Goal: Find specific page/section: Find specific page/section

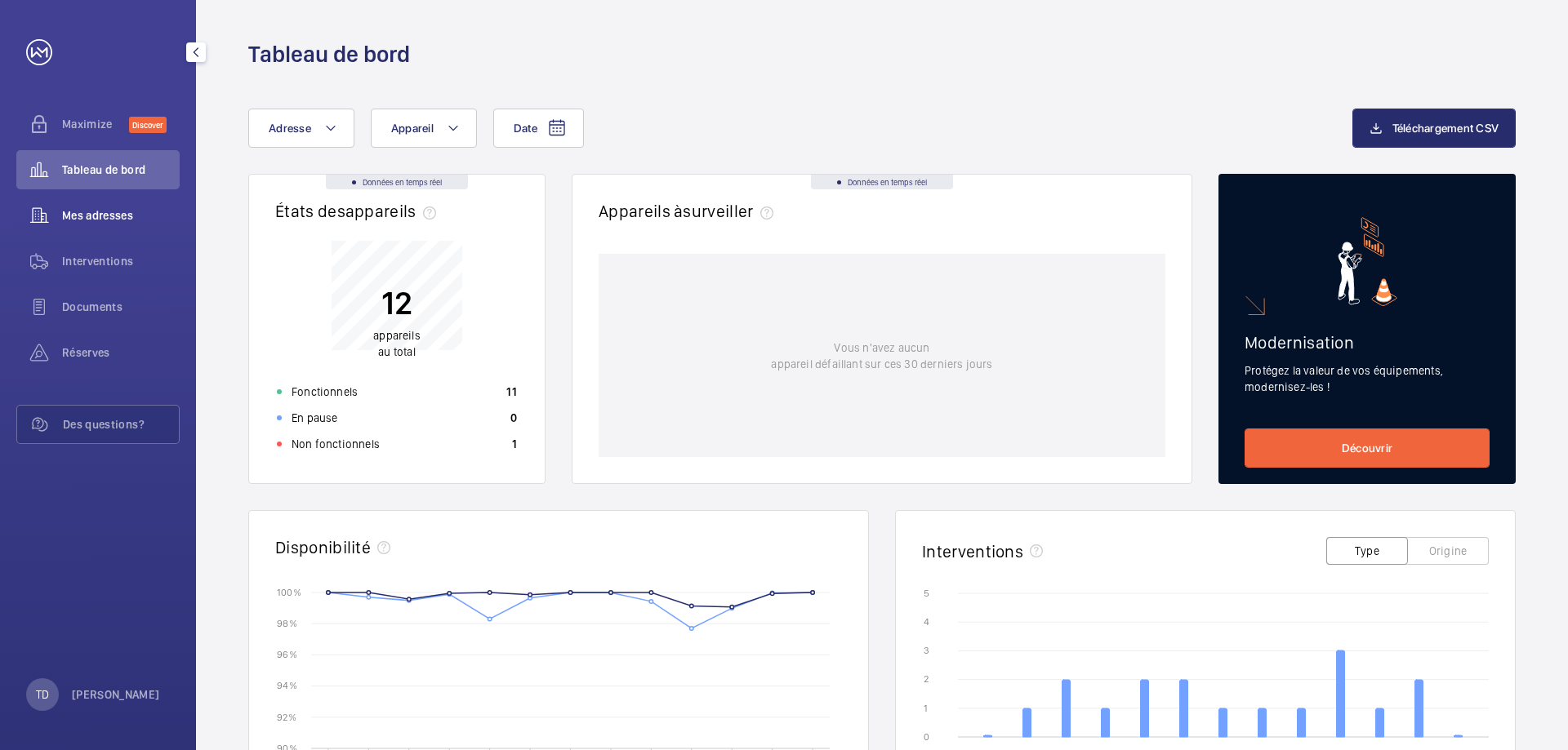
click at [93, 222] on span "Mes adresses" at bounding box center [121, 216] width 118 height 17
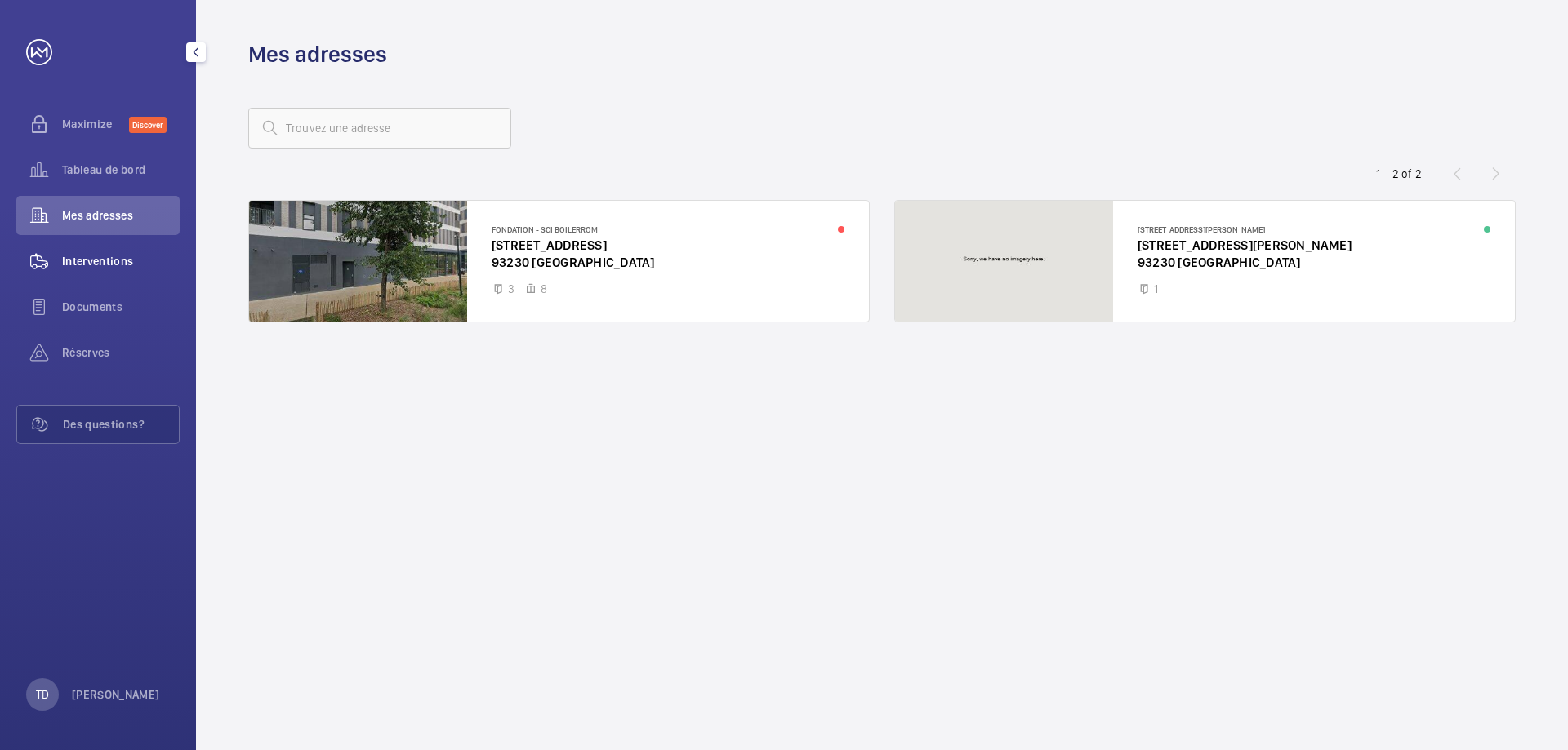
click at [106, 256] on span "Interventions" at bounding box center [121, 261] width 118 height 17
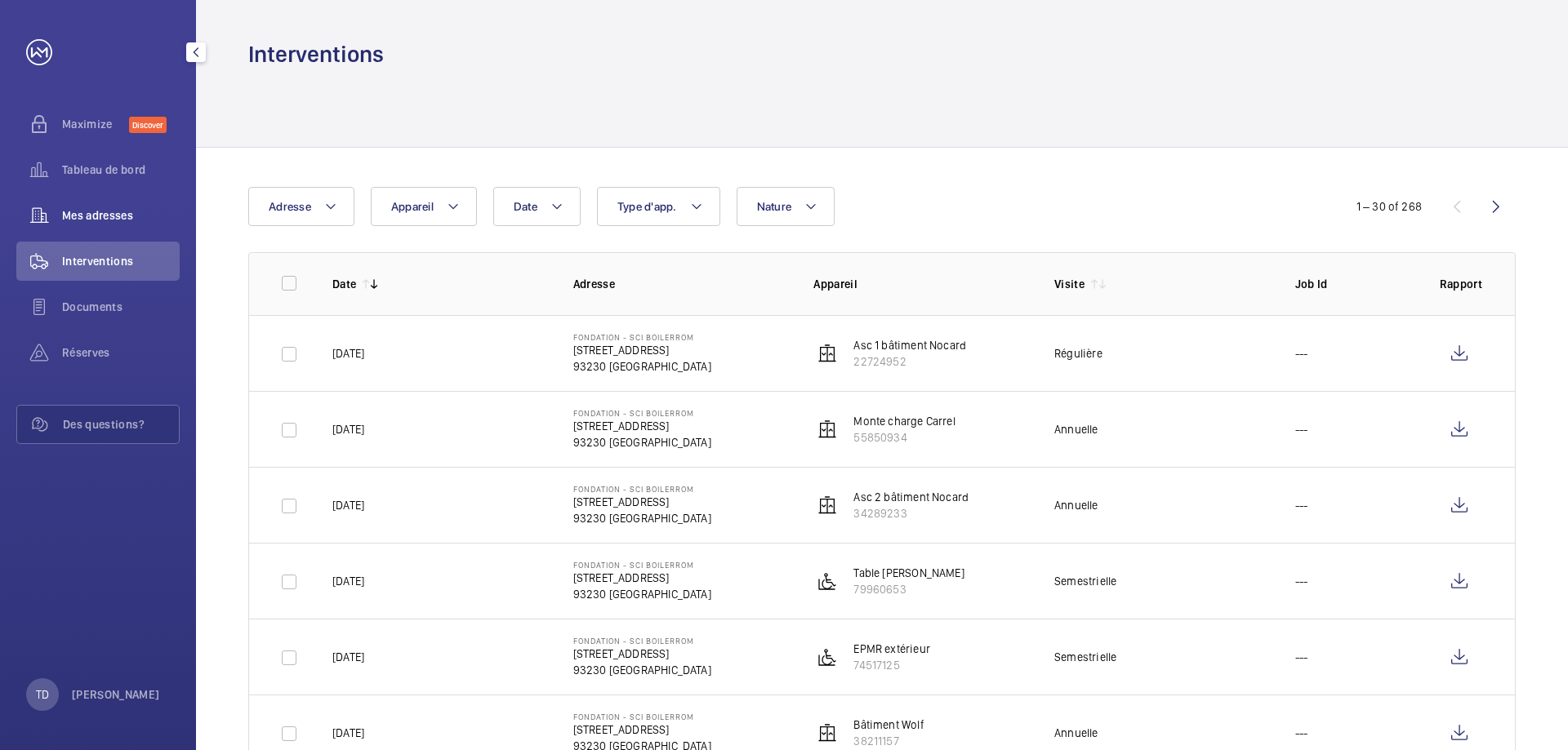
click at [73, 214] on span "Mes adresses" at bounding box center [121, 216] width 118 height 17
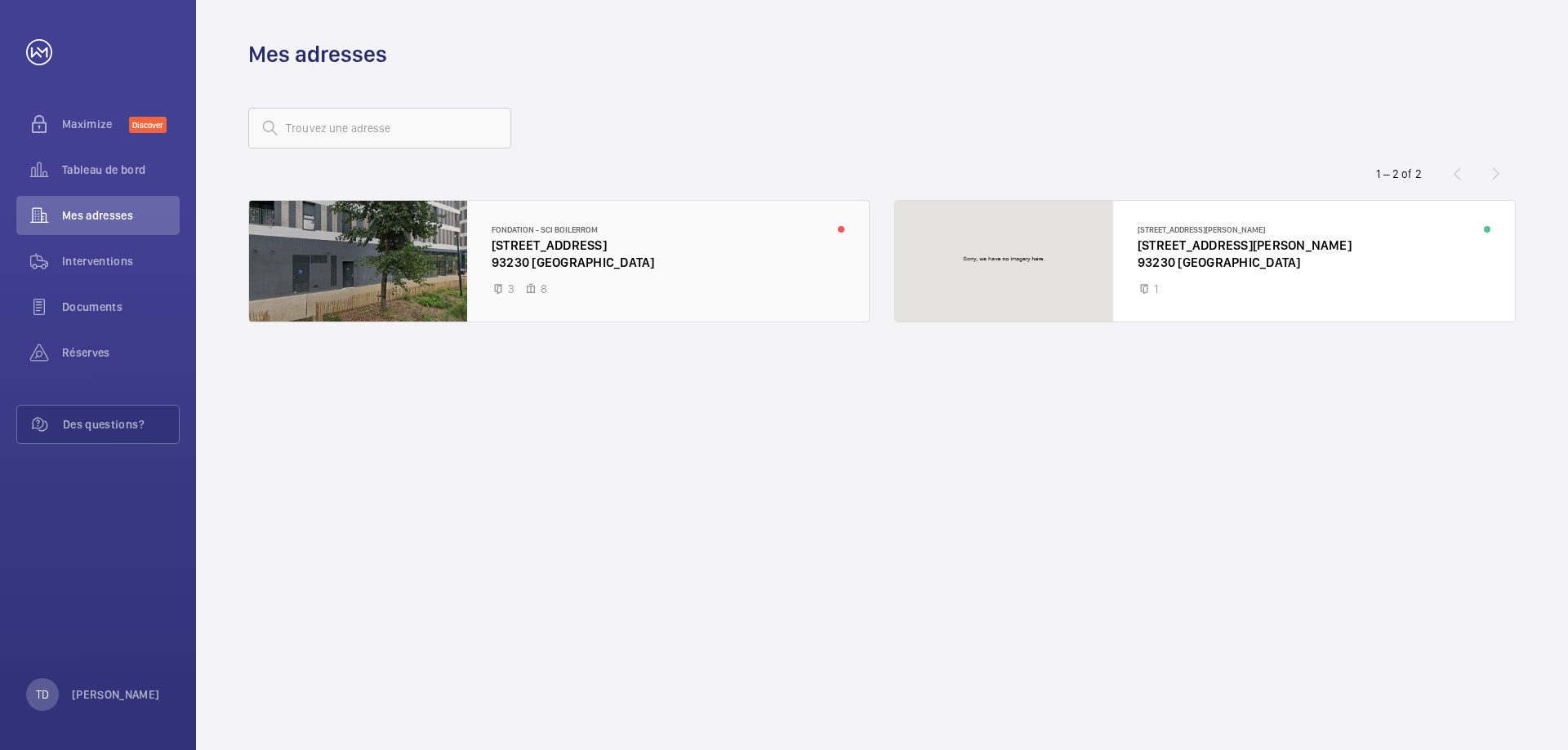
click at [525, 251] on div at bounding box center [559, 261] width 620 height 121
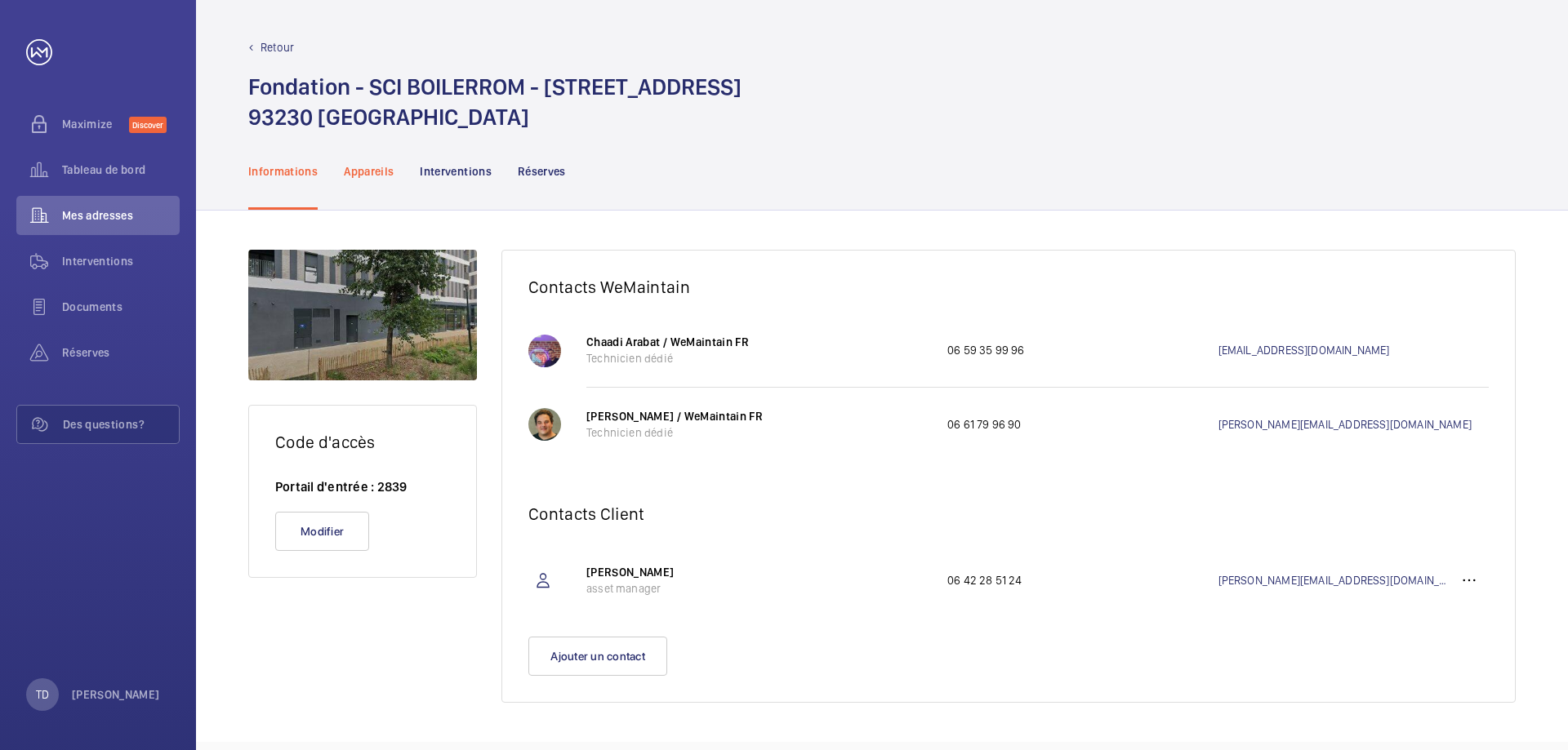
click at [380, 176] on p "Appareils" at bounding box center [369, 172] width 50 height 17
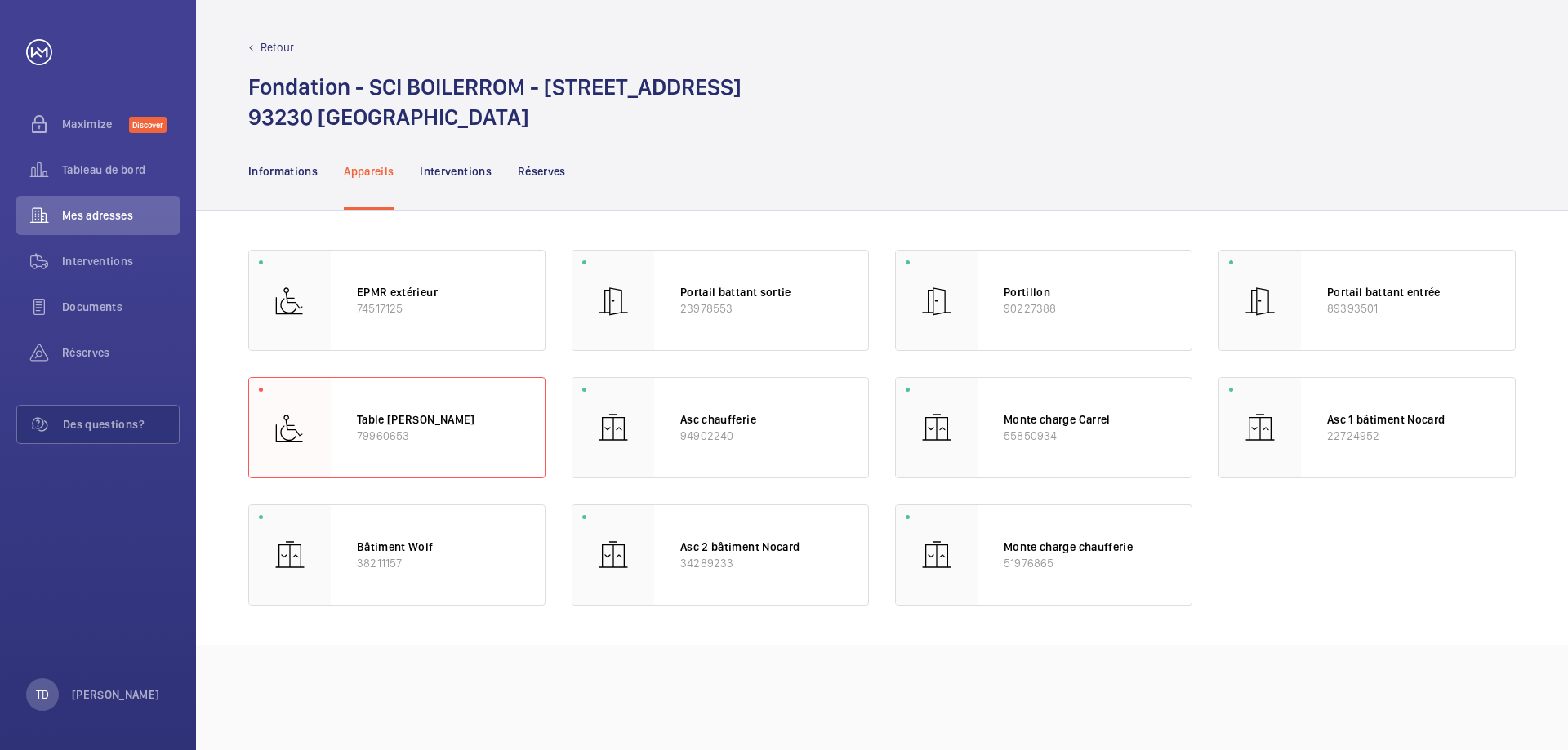
click at [641, 220] on div "EPMR extérieur 74517125 Portail battant sortie 23978553 Portillon 90227388 Port…" at bounding box center [882, 427] width 1372 height 434
click at [91, 308] on span "Documents" at bounding box center [121, 307] width 118 height 17
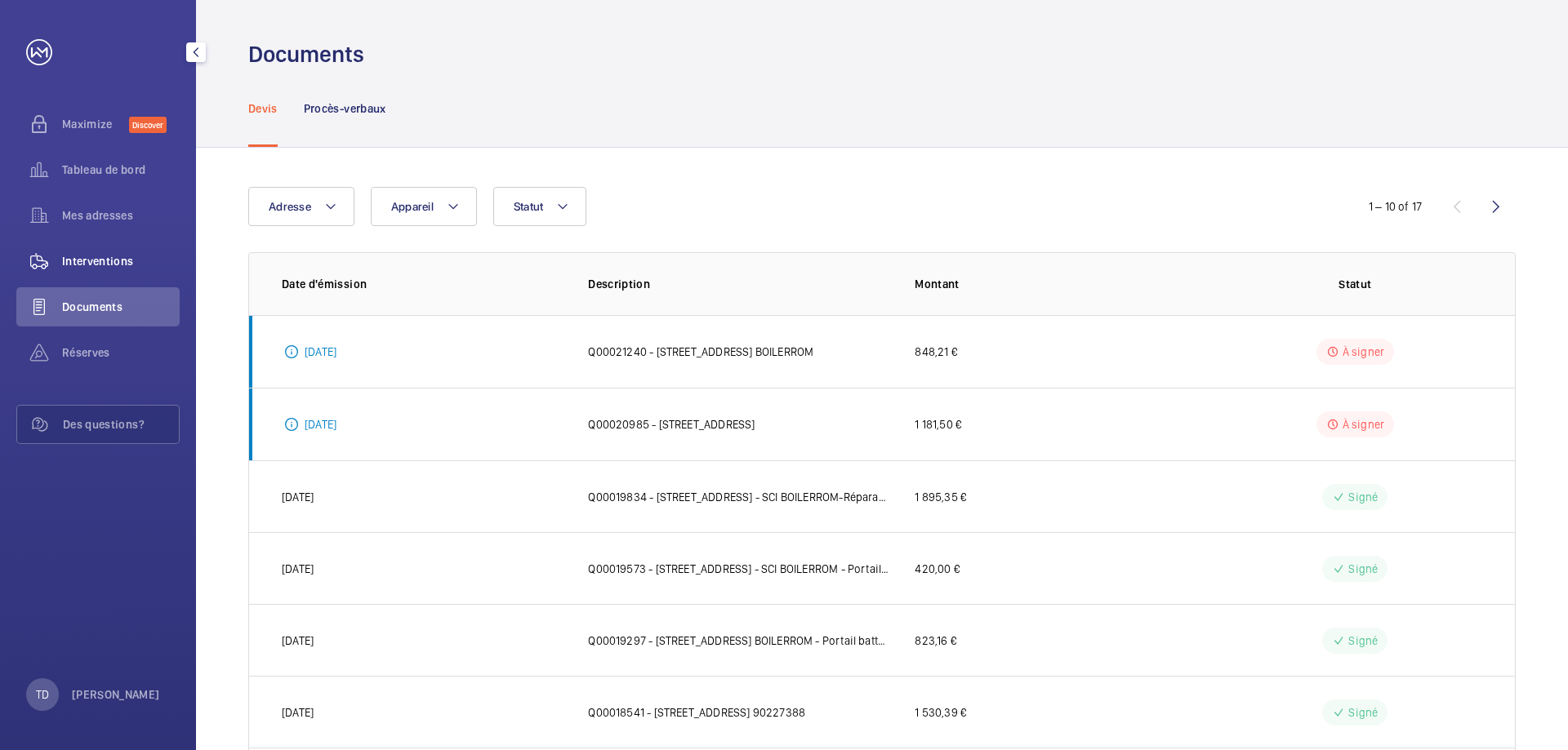
click at [100, 255] on span "Interventions" at bounding box center [121, 261] width 118 height 17
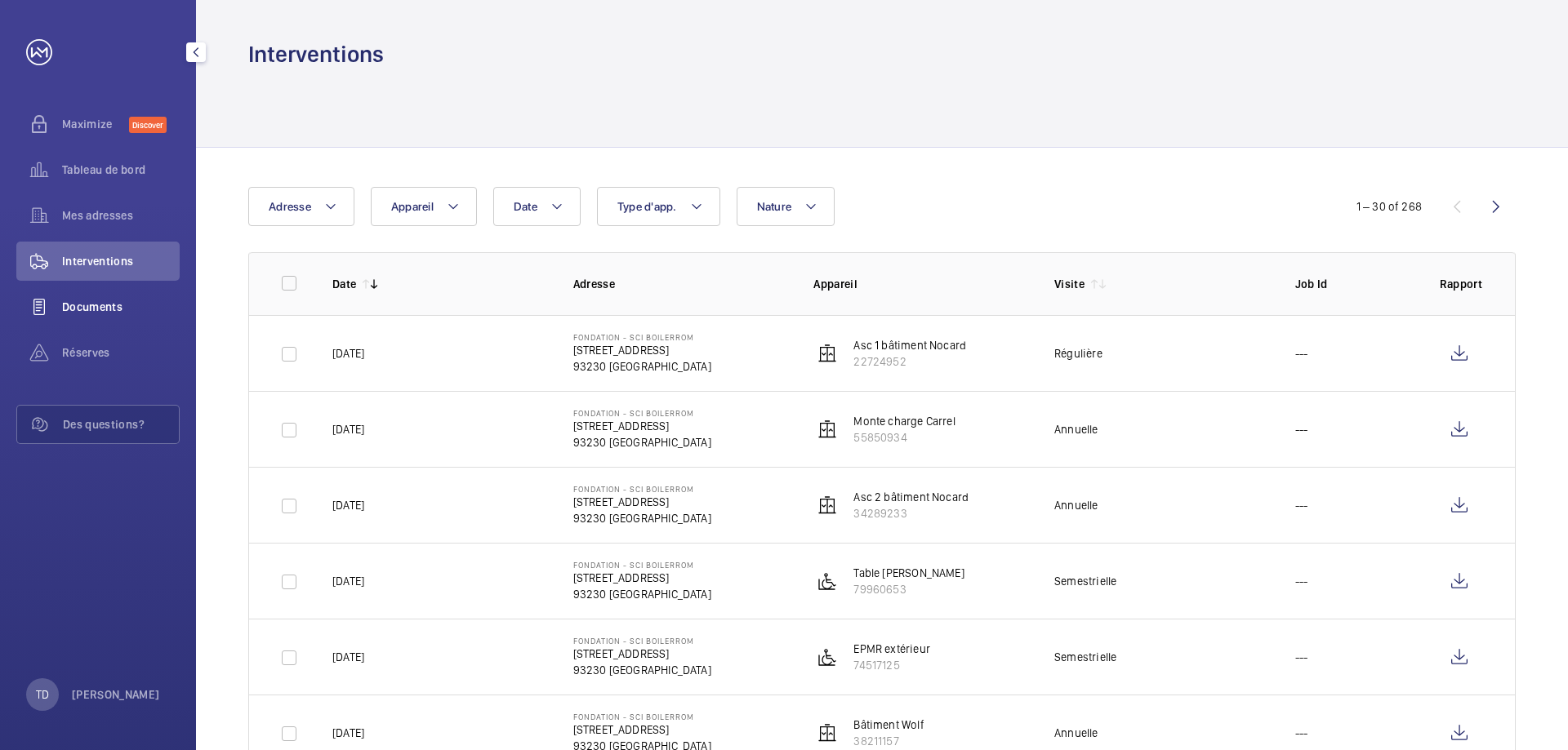
click at [90, 291] on div "Documents" at bounding box center [98, 306] width 164 height 39
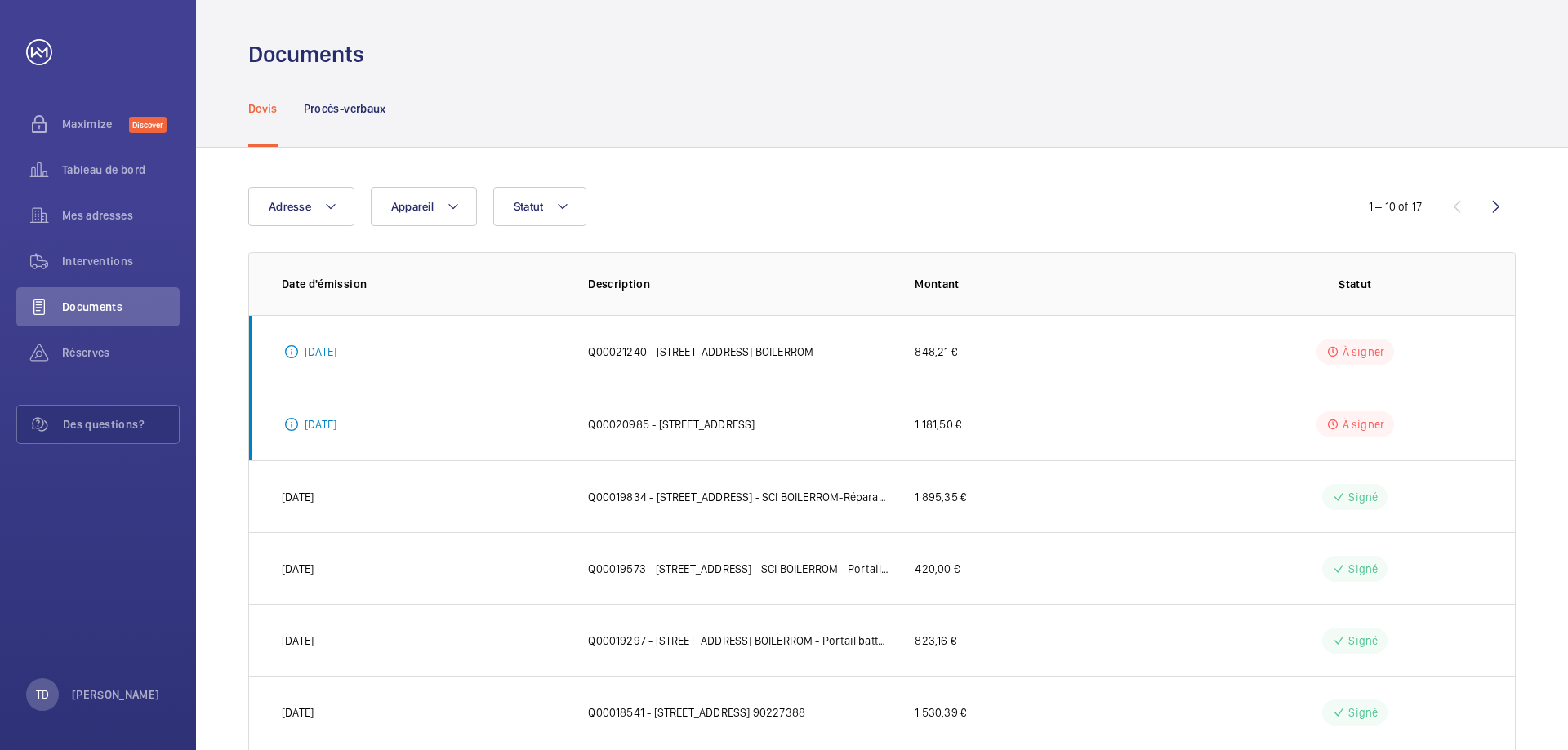
click at [349, 114] on p "Procès-verbaux" at bounding box center [344, 109] width 82 height 17
